Goal: Information Seeking & Learning: Understand process/instructions

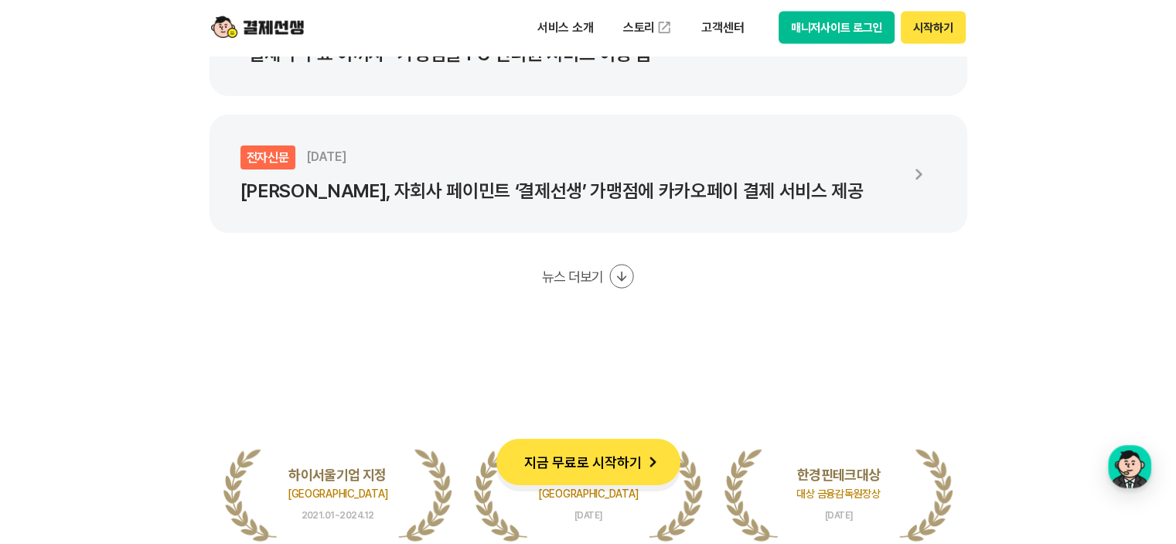
scroll to position [3093, 0]
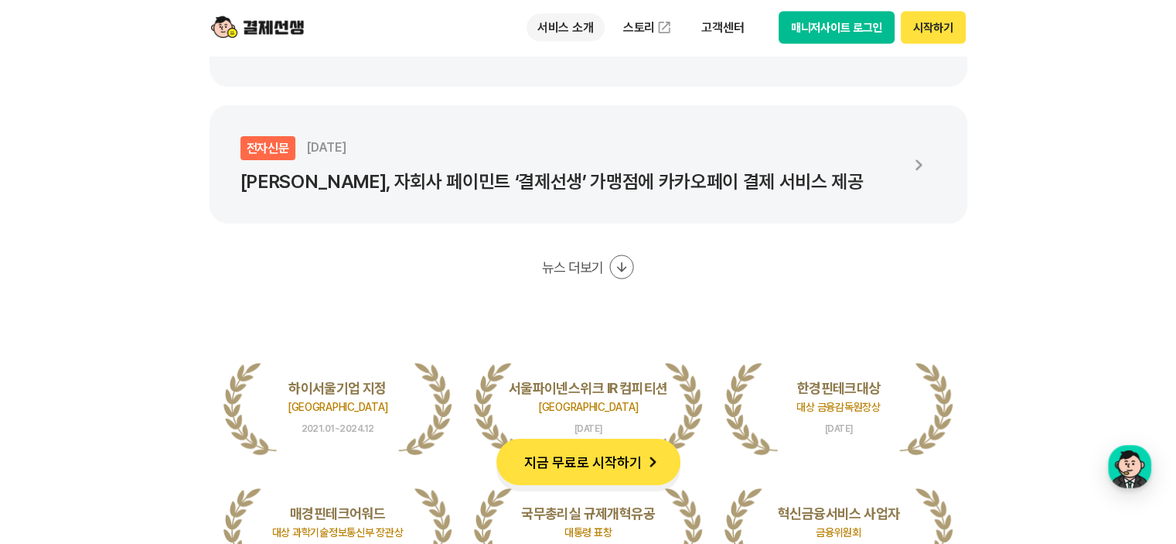
click at [573, 29] on p "서비스 소개" at bounding box center [566, 28] width 78 height 28
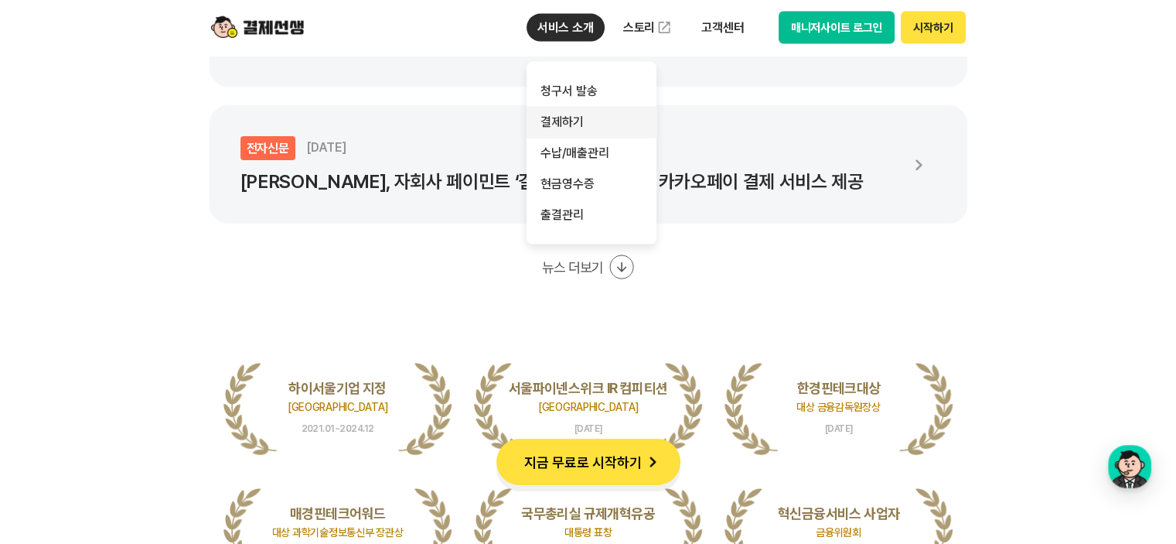
click at [575, 122] on link "결제하기" at bounding box center [592, 122] width 130 height 31
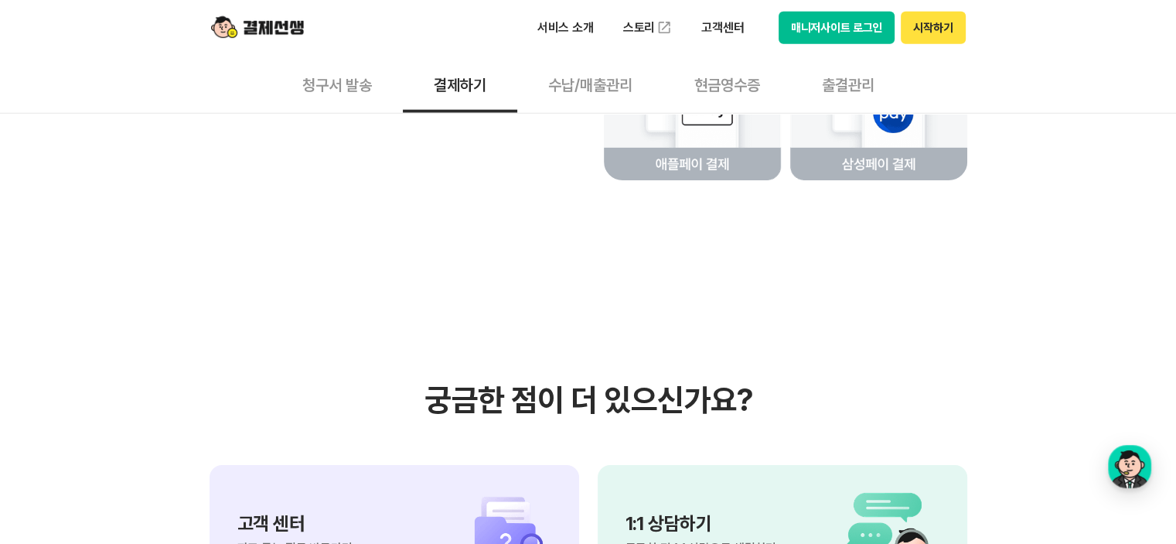
scroll to position [4124, 0]
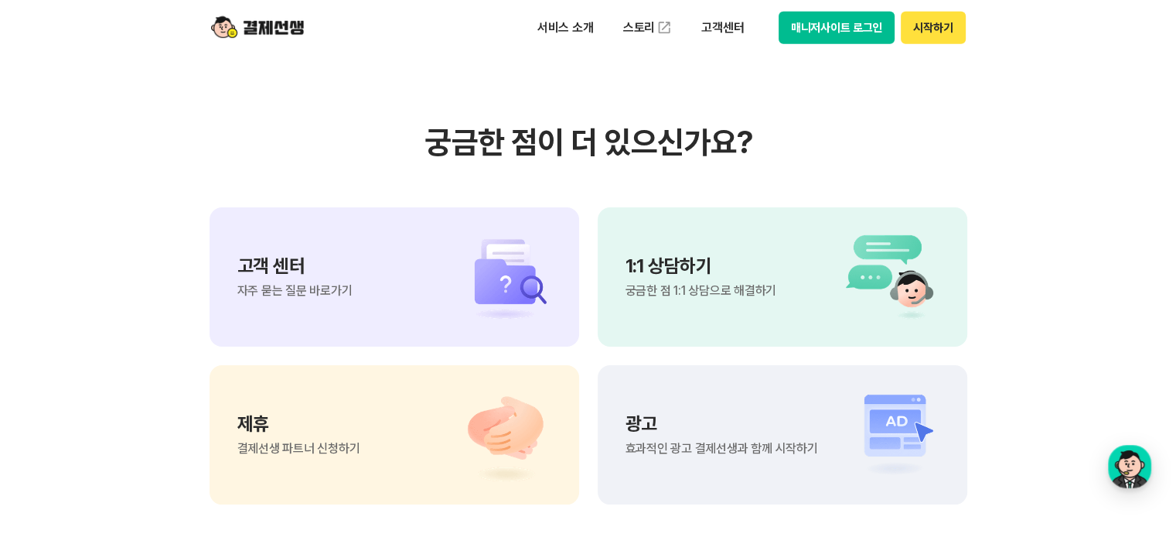
click at [403, 324] on div "고객 센터 자주 묻는 질문 바로가기" at bounding box center [395, 276] width 370 height 139
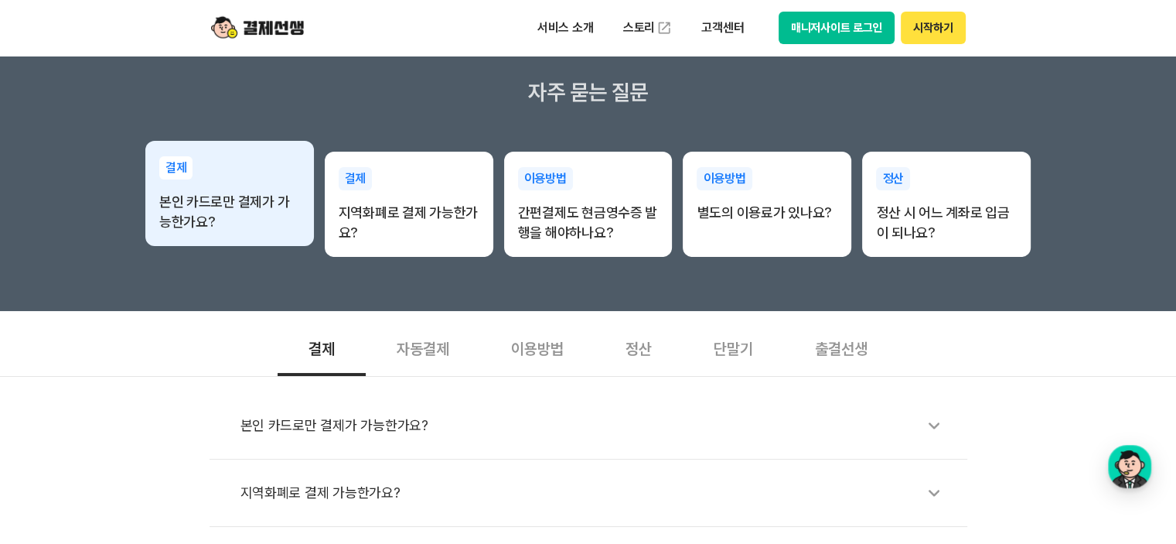
click at [228, 233] on div "결제 본인 카드로만 결제가 가능한가요?" at bounding box center [229, 194] width 169 height 107
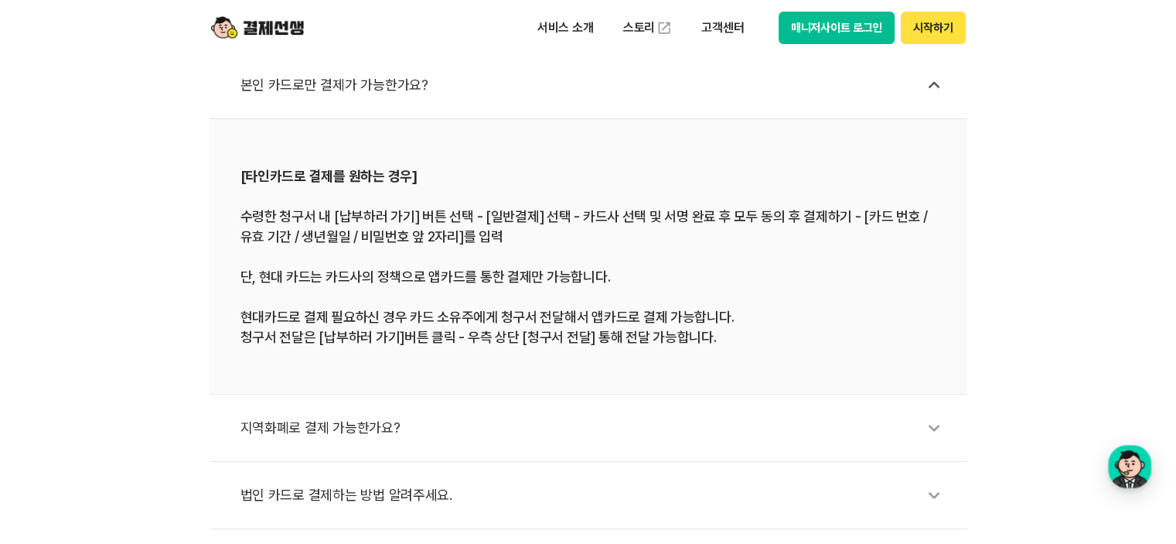
scroll to position [773, 0]
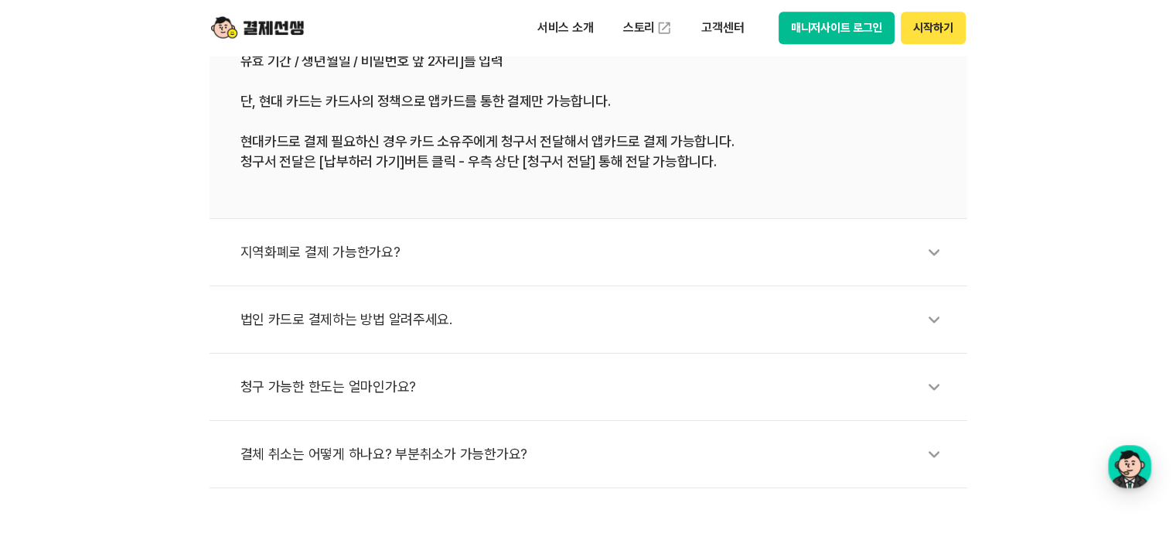
click at [670, 305] on div "법인 카드로 결제하는 방법 알려주세요." at bounding box center [595, 320] width 711 height 36
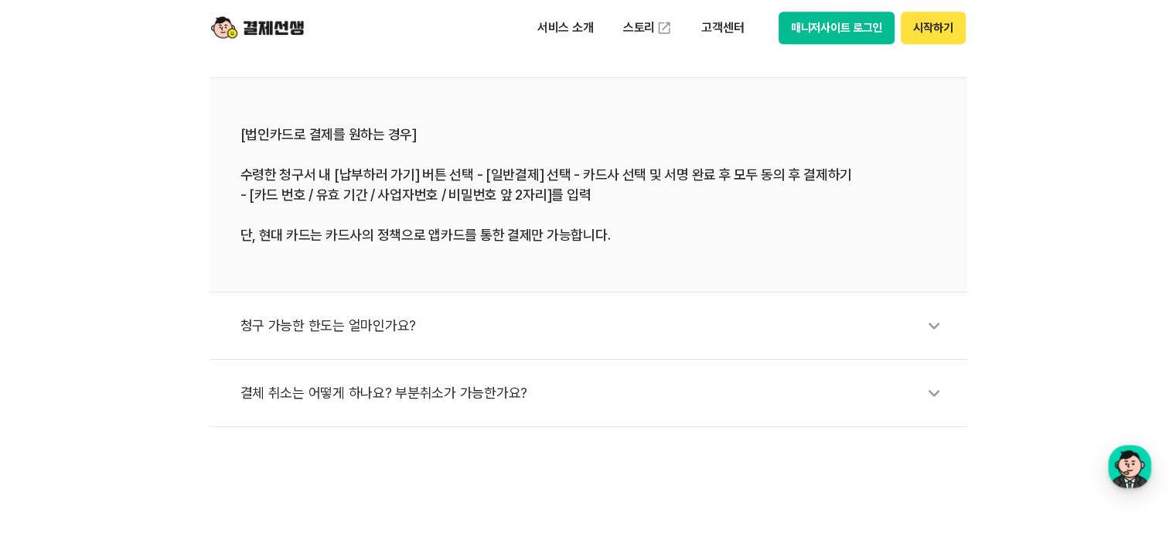
click at [494, 324] on div "청구 가능한 한도는 얼마인가요?" at bounding box center [595, 326] width 711 height 36
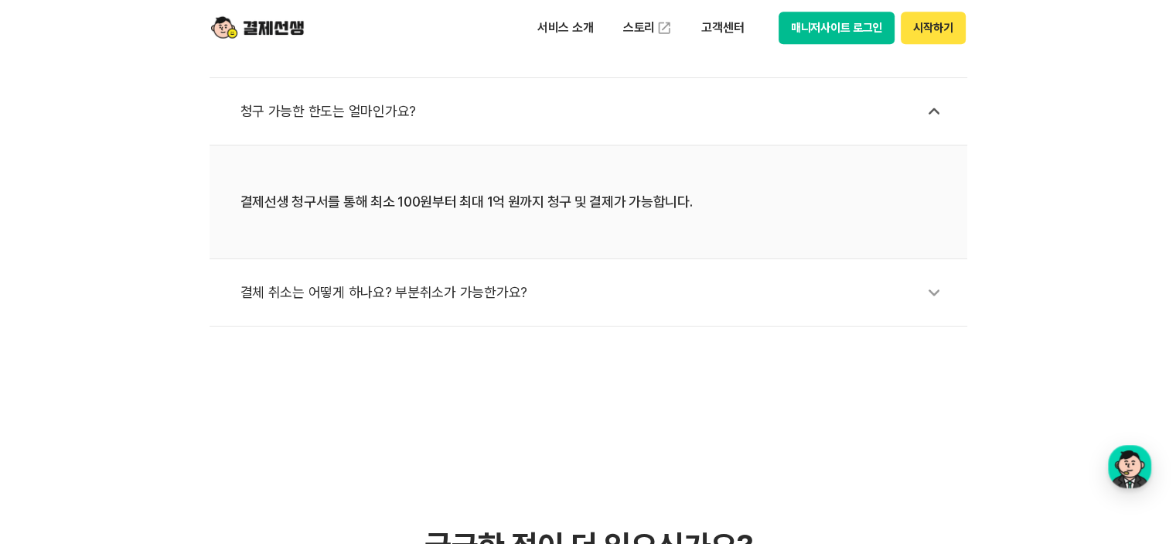
click at [705, 311] on li "결체 취소는 어떻게 하나요? 부분취소가 가능한가요?" at bounding box center [589, 292] width 758 height 67
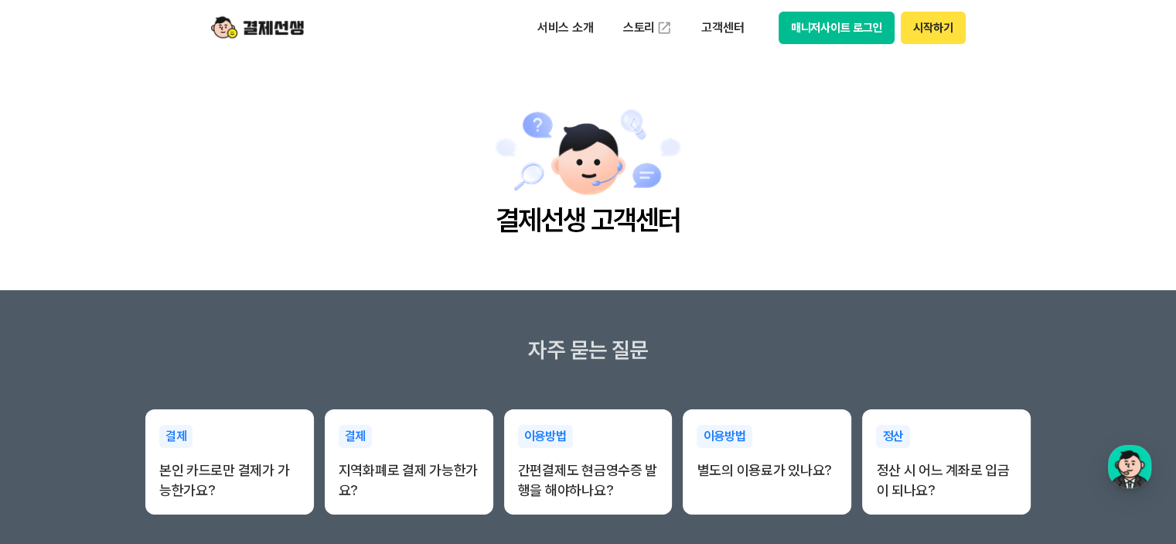
scroll to position [258, 0]
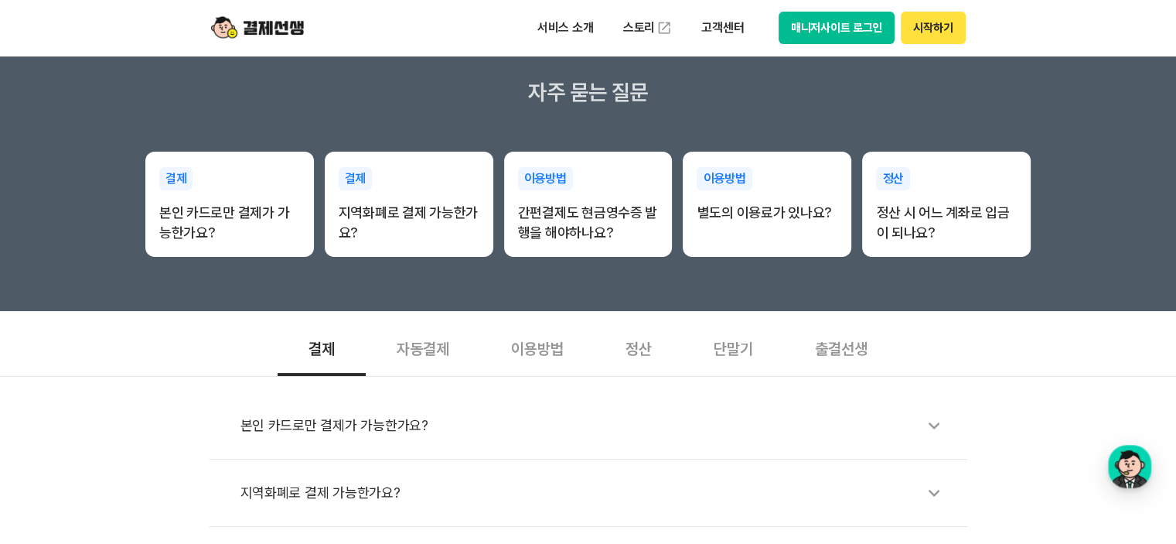
click at [455, 350] on div "자동결제" at bounding box center [423, 347] width 114 height 57
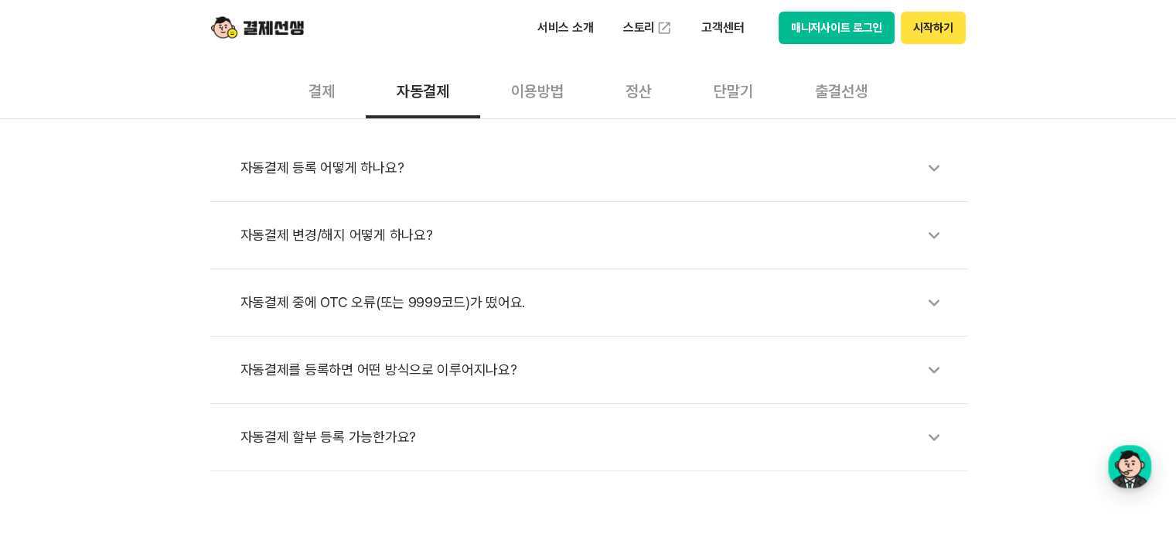
click at [374, 165] on div "자동결제 등록 어떻게 하나요?" at bounding box center [595, 168] width 711 height 36
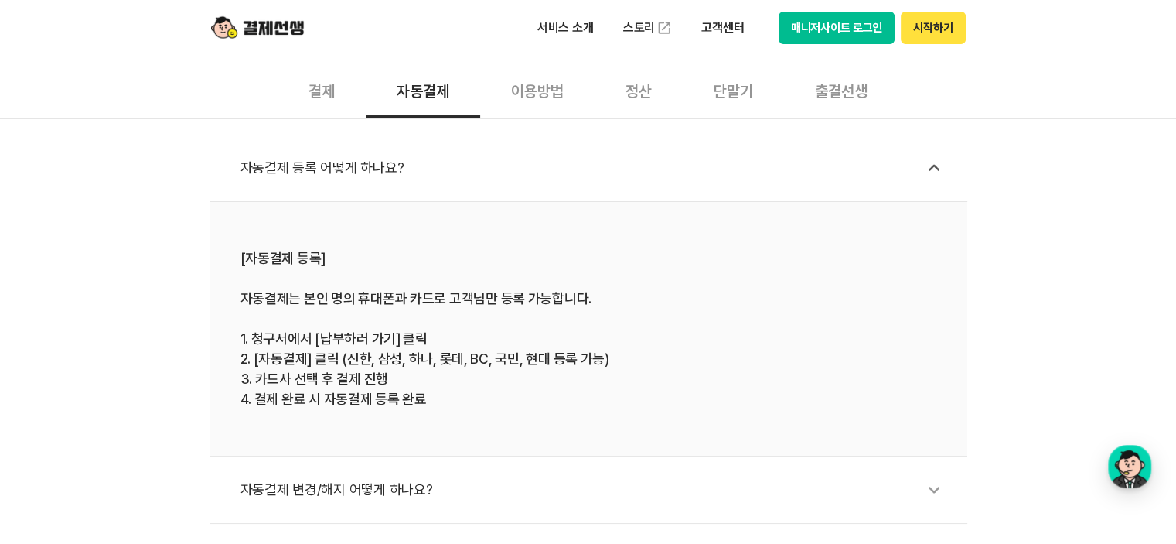
scroll to position [773, 0]
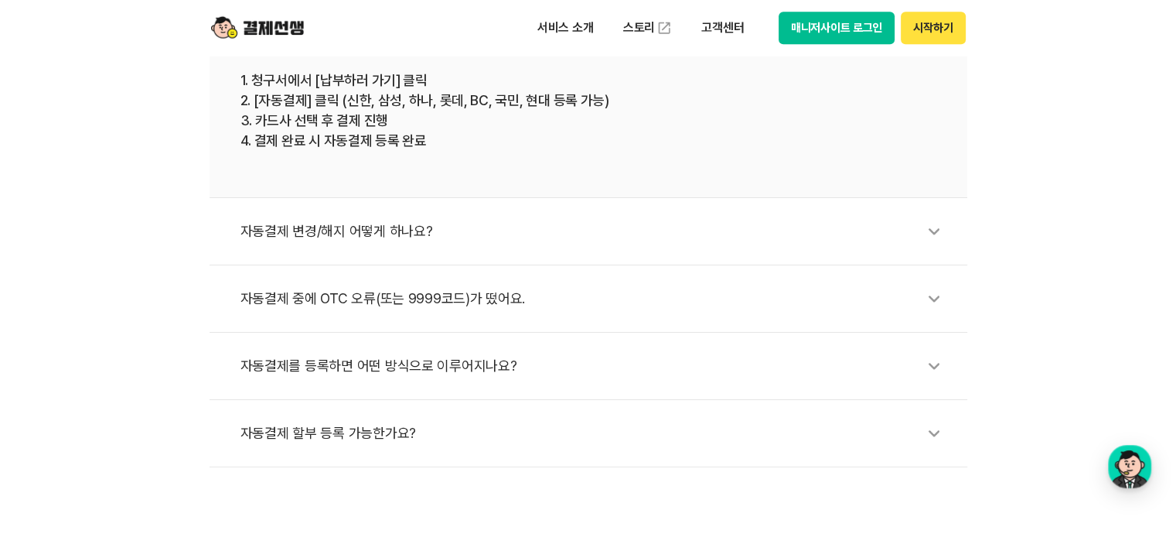
click at [413, 252] on li "자동결제 변경/해지 어떻게 하나요?" at bounding box center [589, 231] width 758 height 67
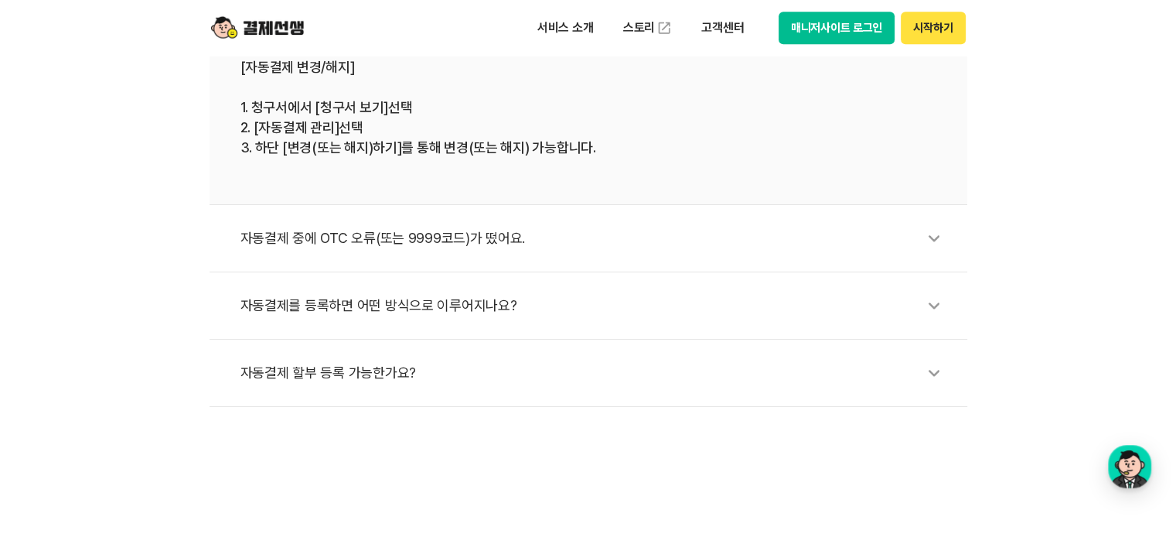
scroll to position [515, 0]
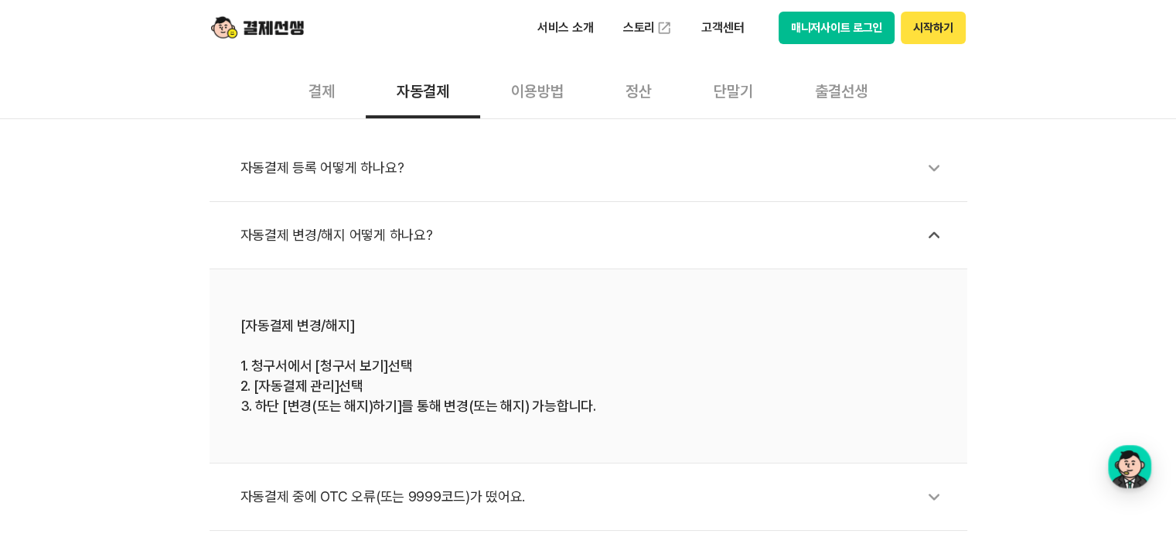
click at [426, 246] on div "자동결제 변경/해지 어떻게 하나요?" at bounding box center [595, 235] width 711 height 36
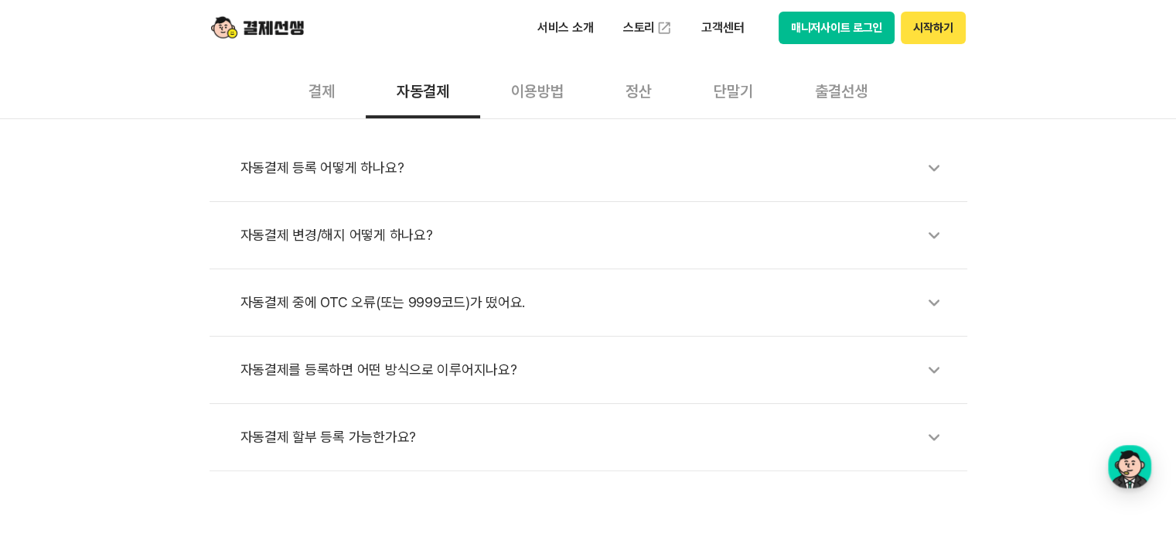
click at [389, 172] on div "자동결제 등록 어떻게 하나요?" at bounding box center [595, 168] width 711 height 36
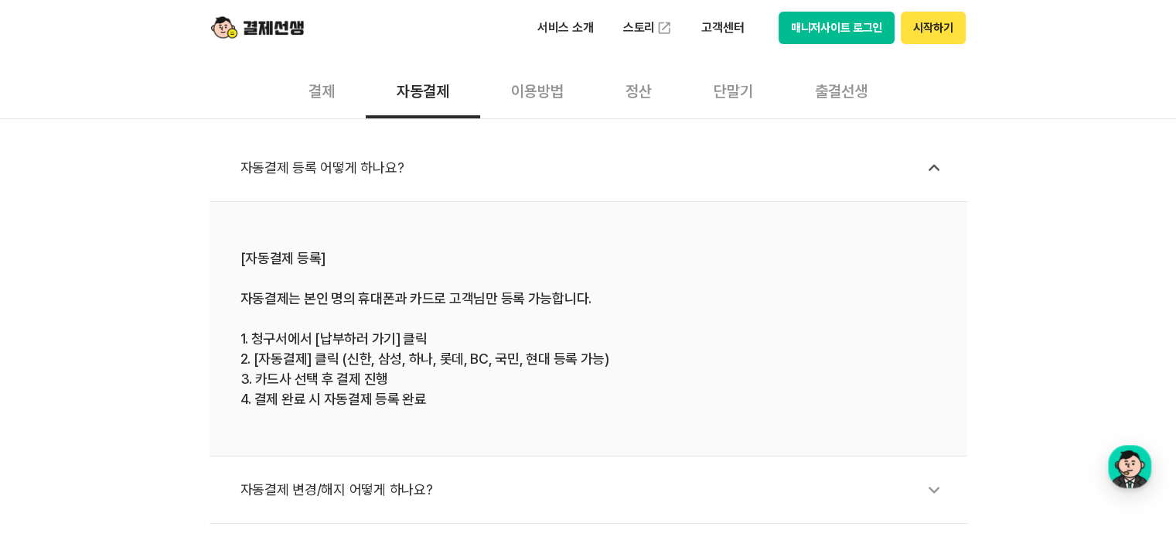
scroll to position [773, 0]
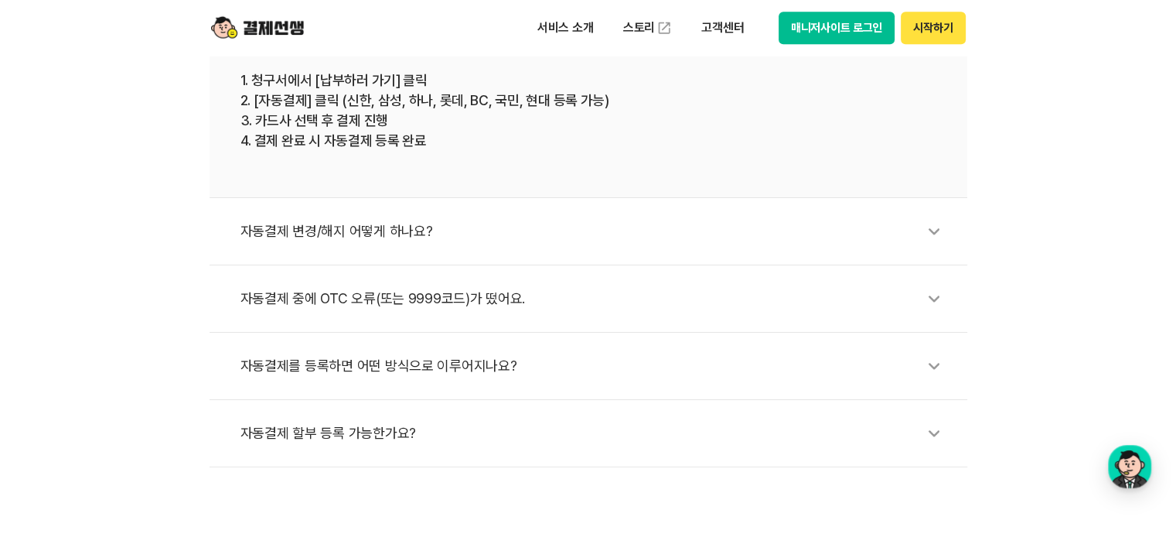
click at [460, 357] on div "자동결제를 등록하면 어떤 방식으로 이루어지나요?" at bounding box center [595, 366] width 711 height 36
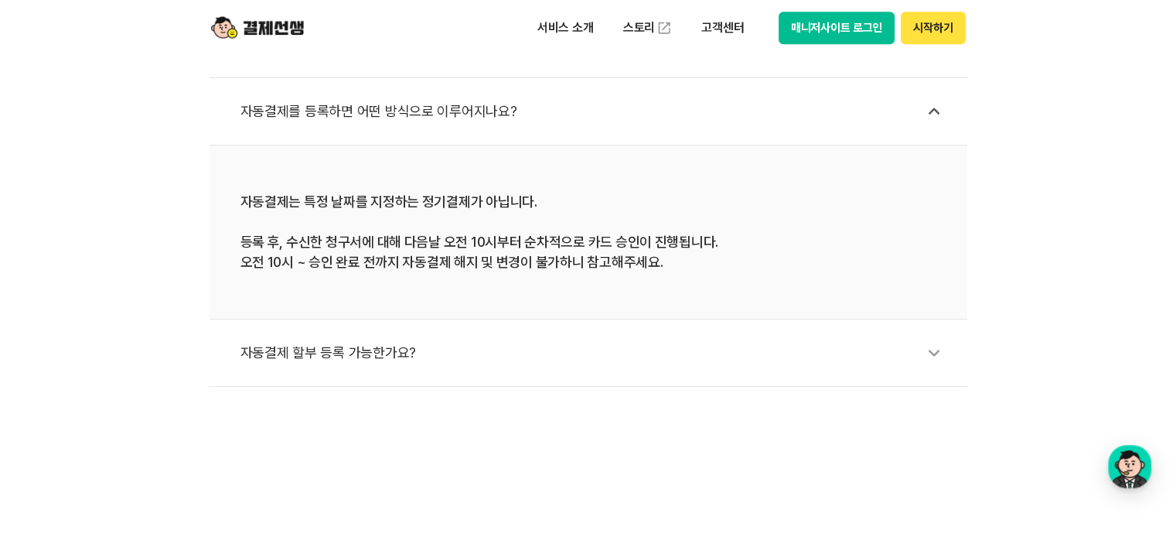
click at [460, 357] on div "자동결제 할부 등록 가능한가요?" at bounding box center [595, 353] width 711 height 36
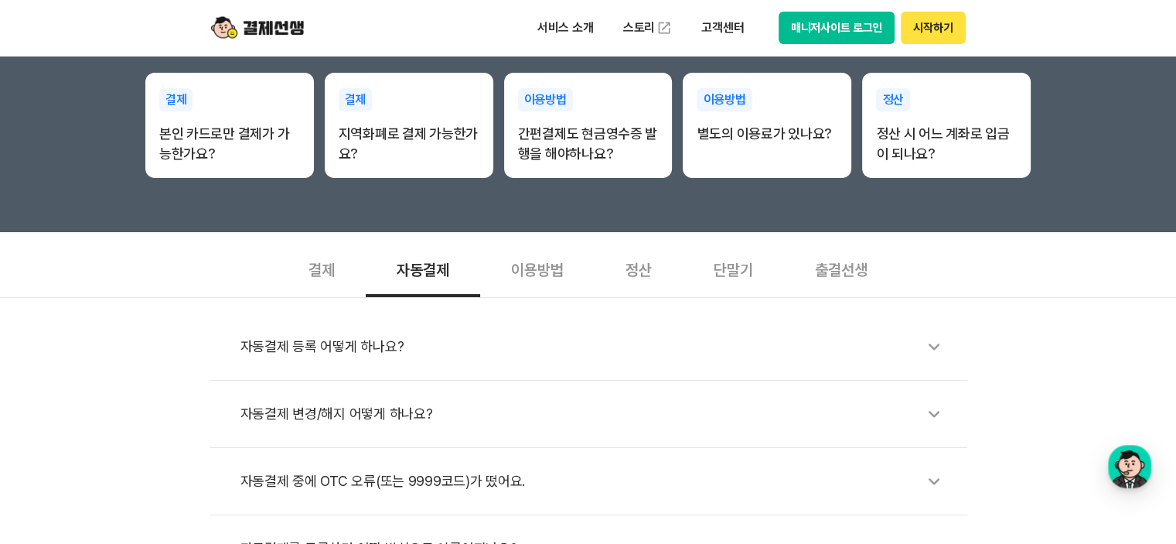
scroll to position [258, 0]
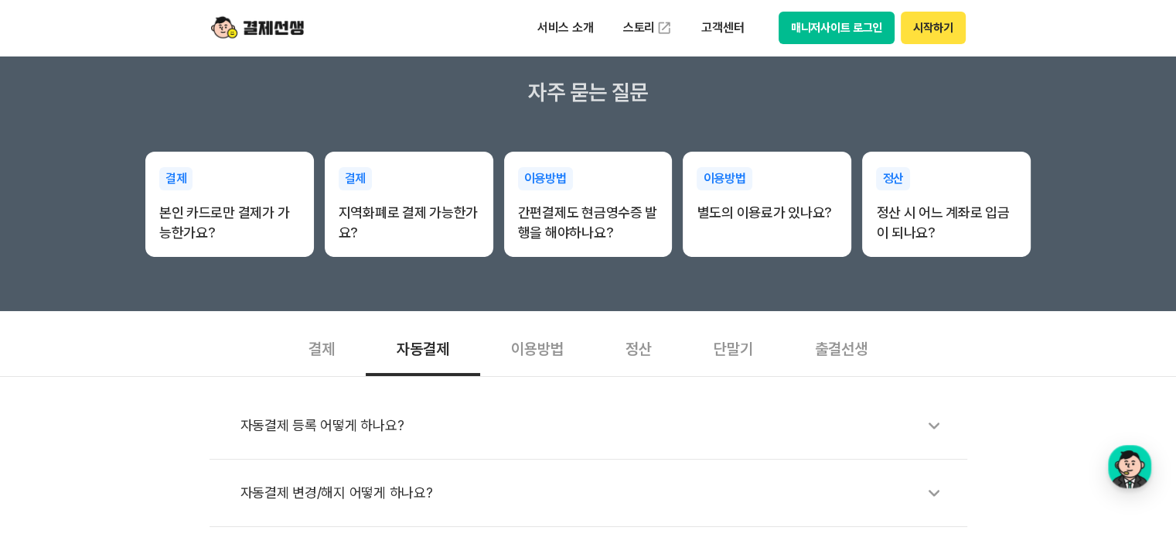
click at [535, 346] on div "이용방법" at bounding box center [537, 347] width 114 height 57
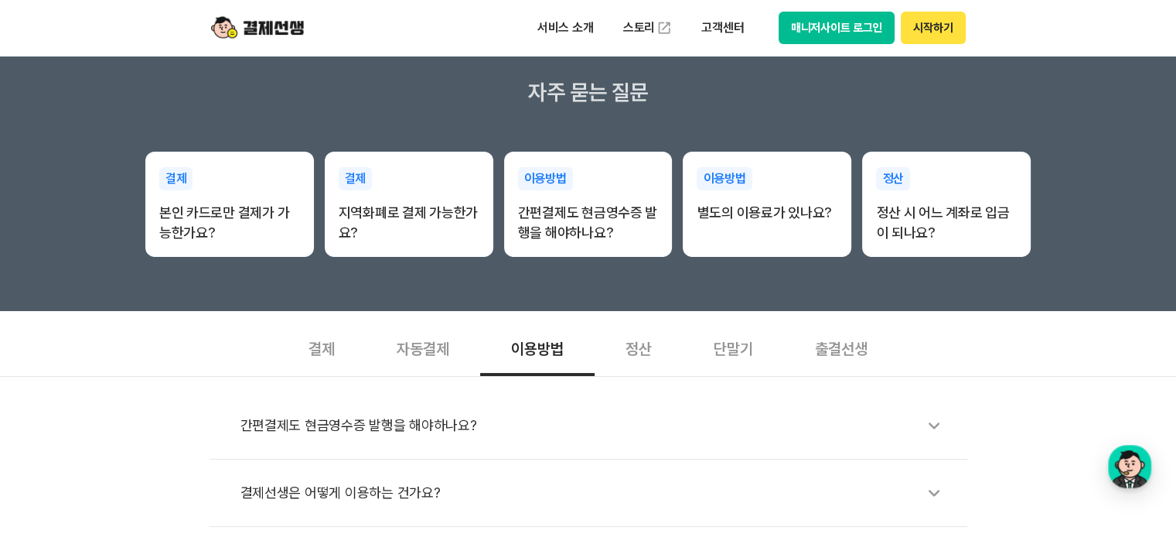
scroll to position [515, 0]
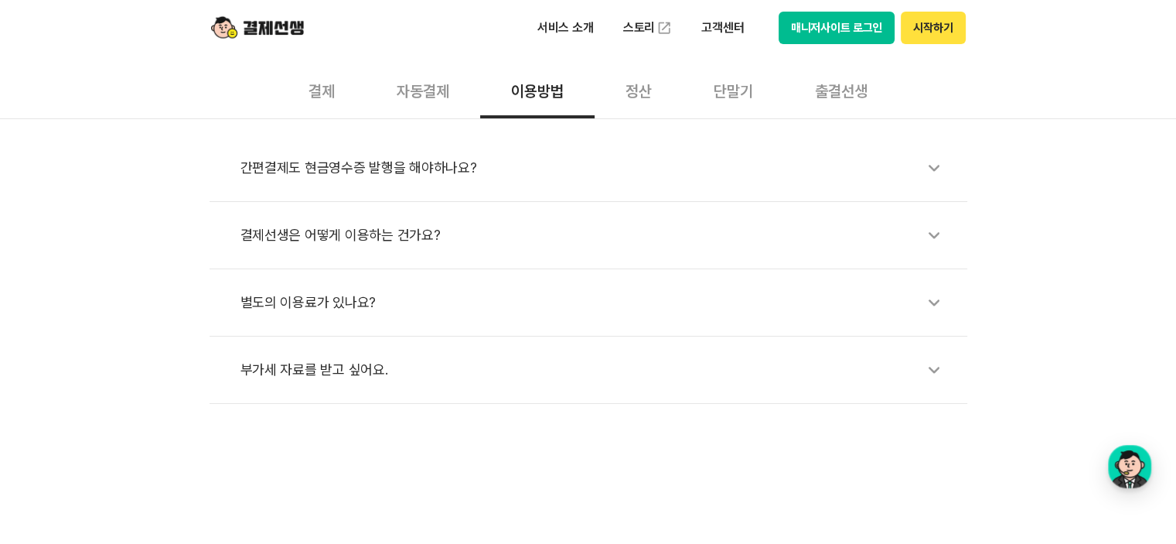
click at [414, 89] on div "자동결제" at bounding box center [423, 89] width 114 height 57
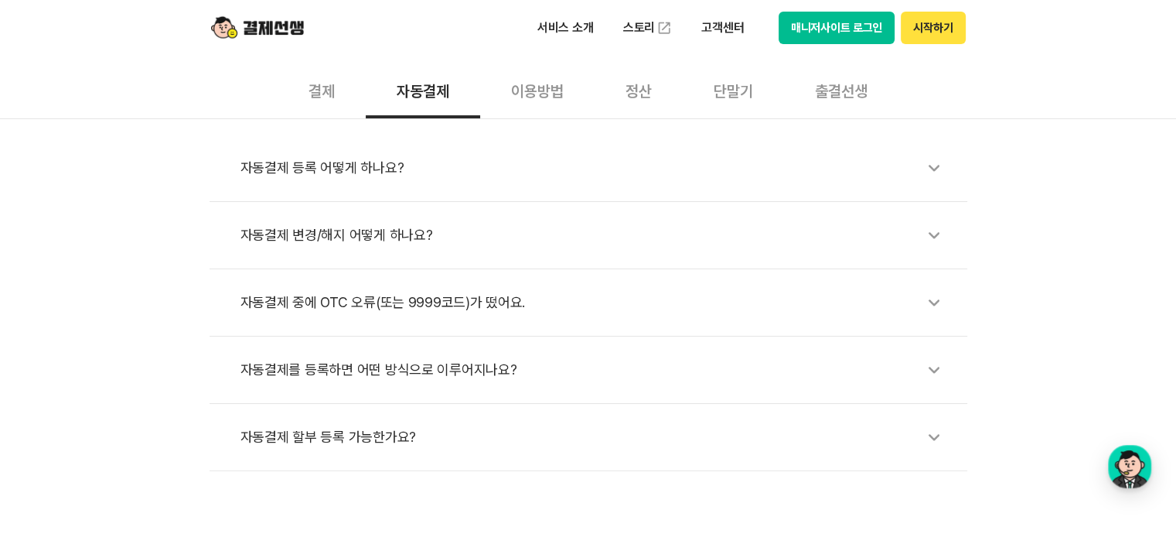
click at [310, 86] on div "결제" at bounding box center [322, 89] width 88 height 57
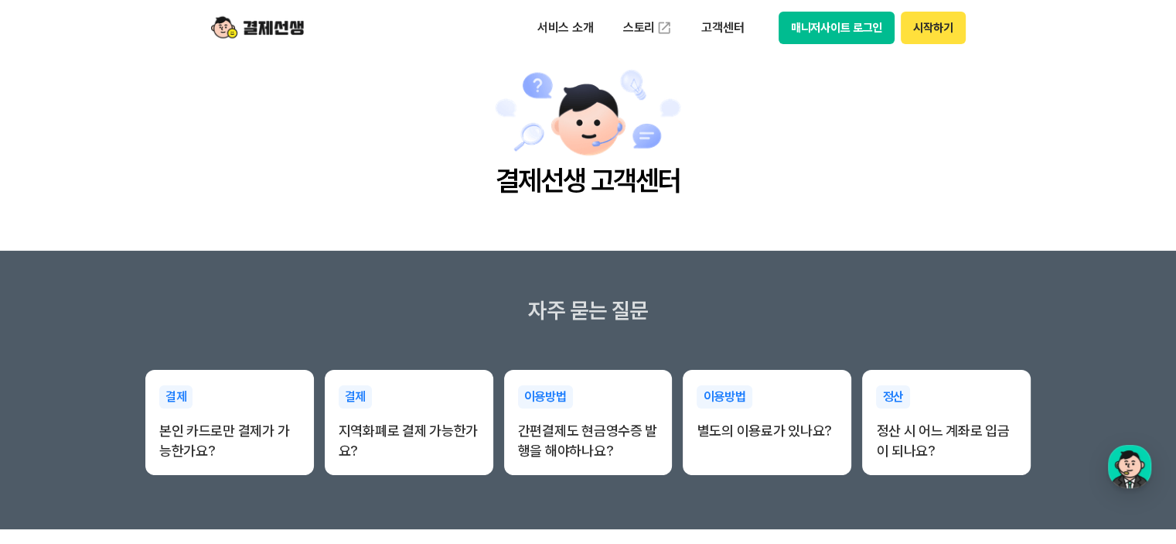
scroll to position [0, 0]
